Goal: Navigation & Orientation: Find specific page/section

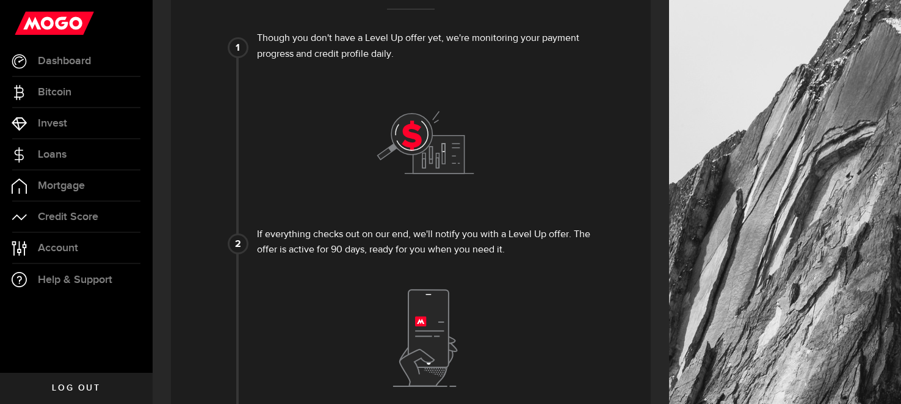
scroll to position [467, 0]
click at [81, 158] on link "Loans" at bounding box center [76, 154] width 153 height 31
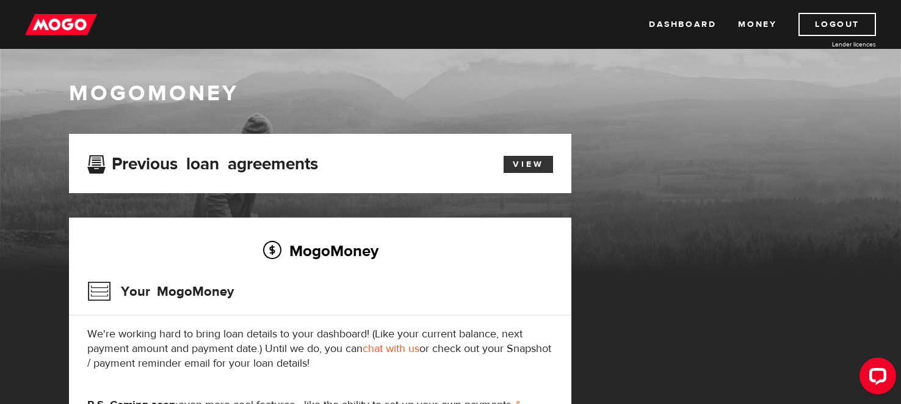
click at [526, 162] on link "View" at bounding box center [528, 164] width 49 height 17
click at [674, 23] on link "Dashboard" at bounding box center [682, 24] width 67 height 23
click at [687, 26] on link "Dashboard" at bounding box center [682, 24] width 67 height 23
